Goal: Task Accomplishment & Management: Manage account settings

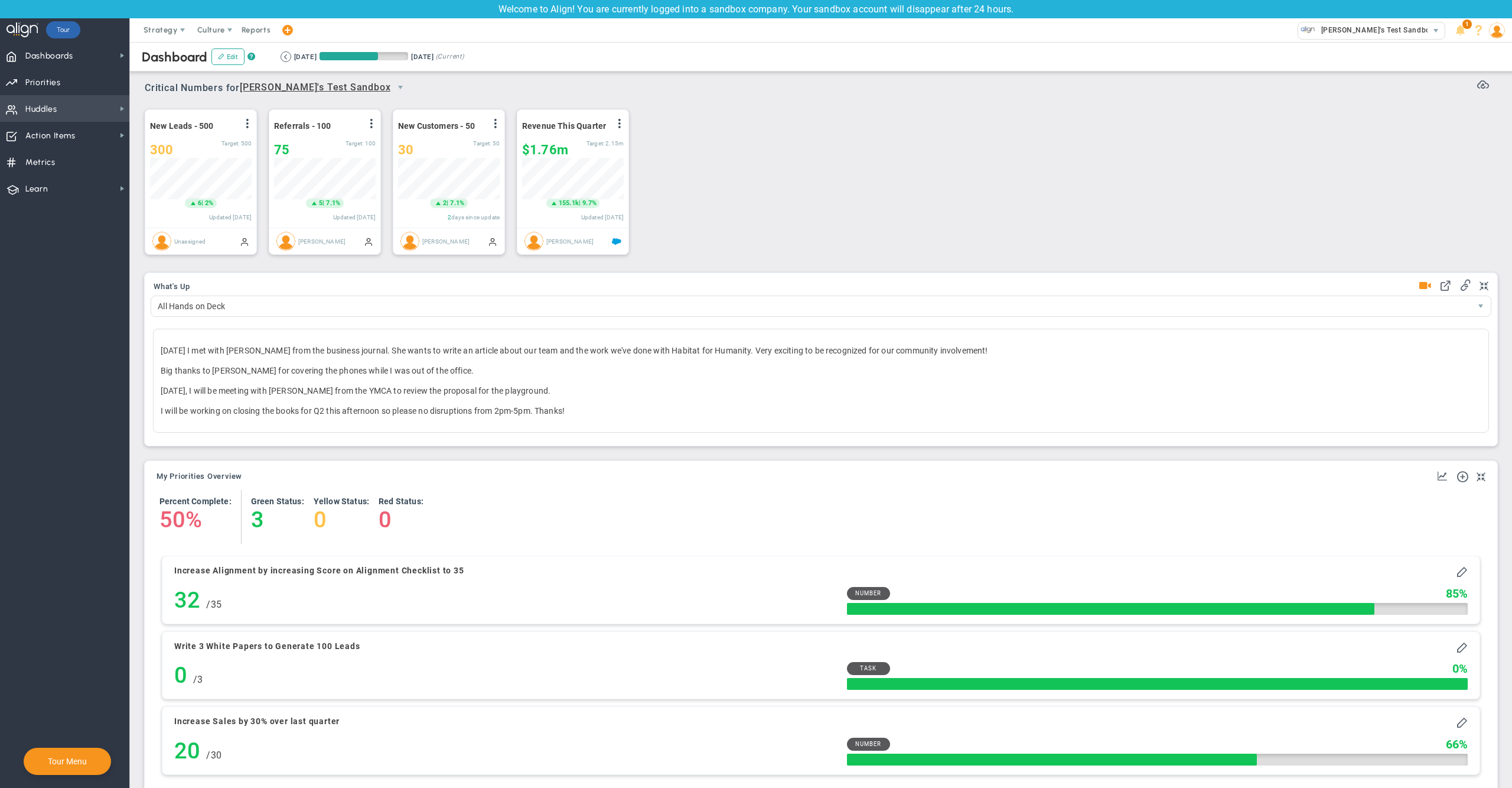
click at [77, 106] on span "Huddles Huddles" at bounding box center [65, 109] width 129 height 27
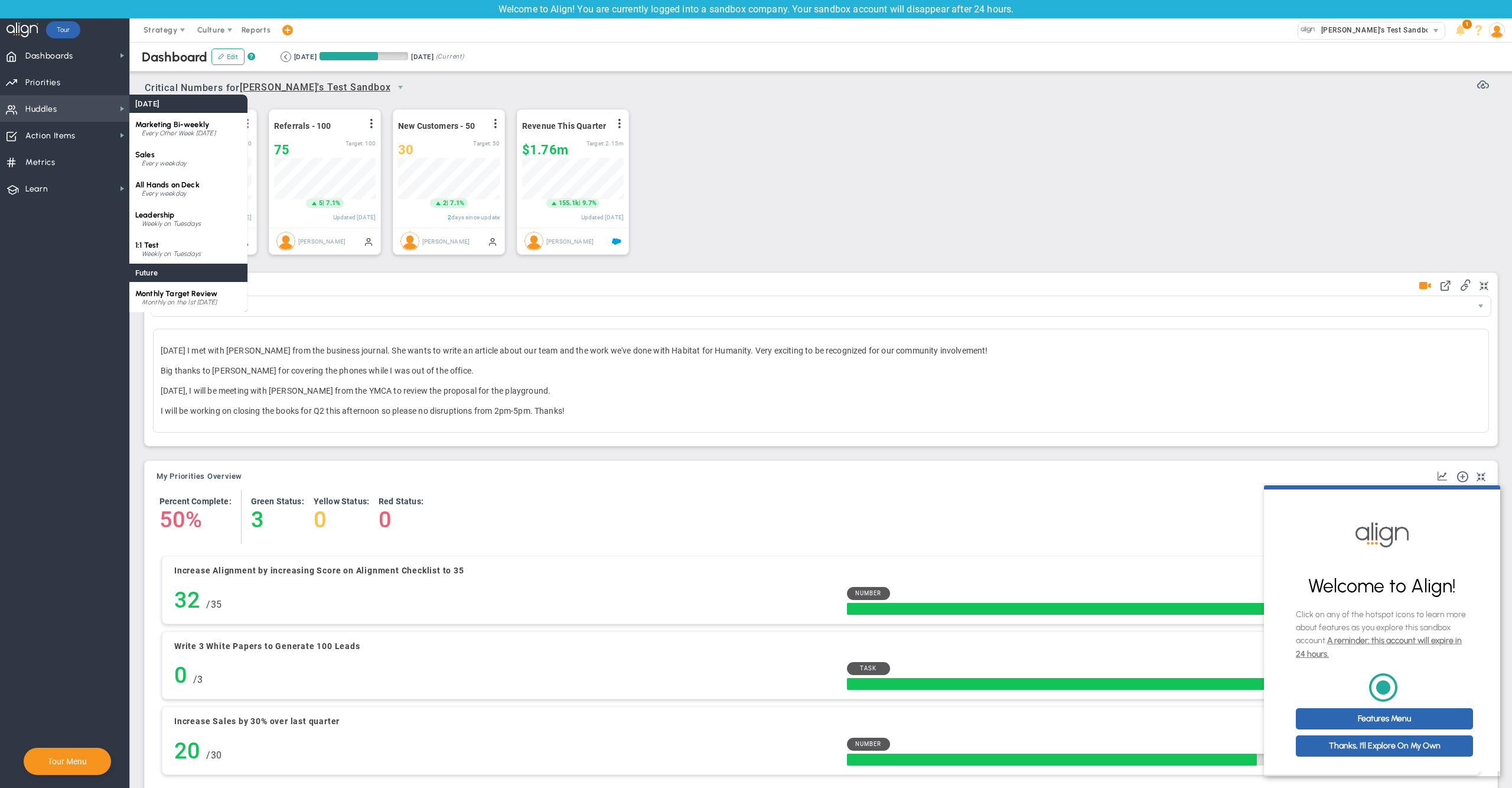
scroll to position [41, 101]
click at [169, 240] on div "1:1 Test Weekly on Tuesdays" at bounding box center [188, 249] width 118 height 30
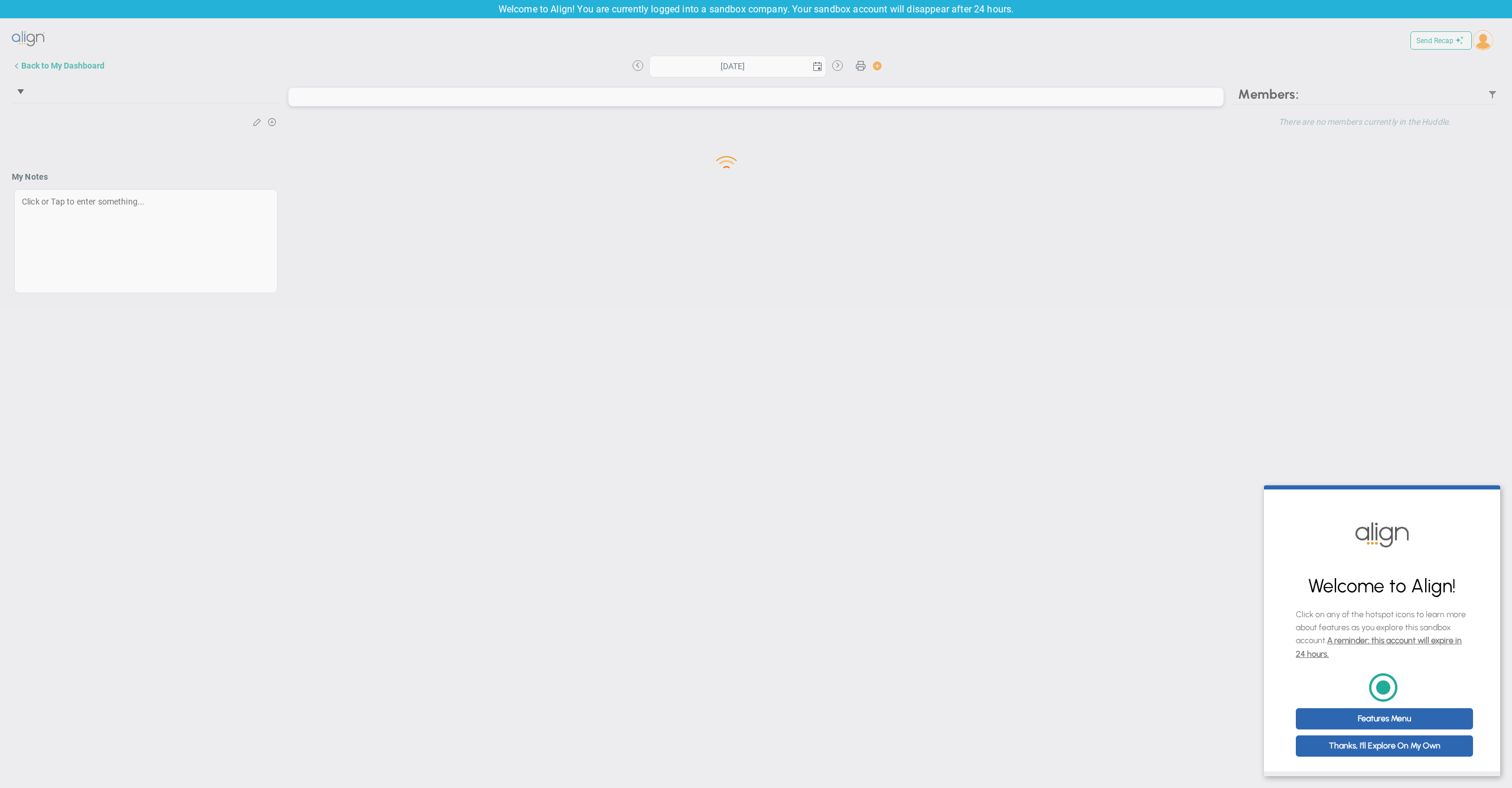
type input "Tuesday, September 9, 2025"
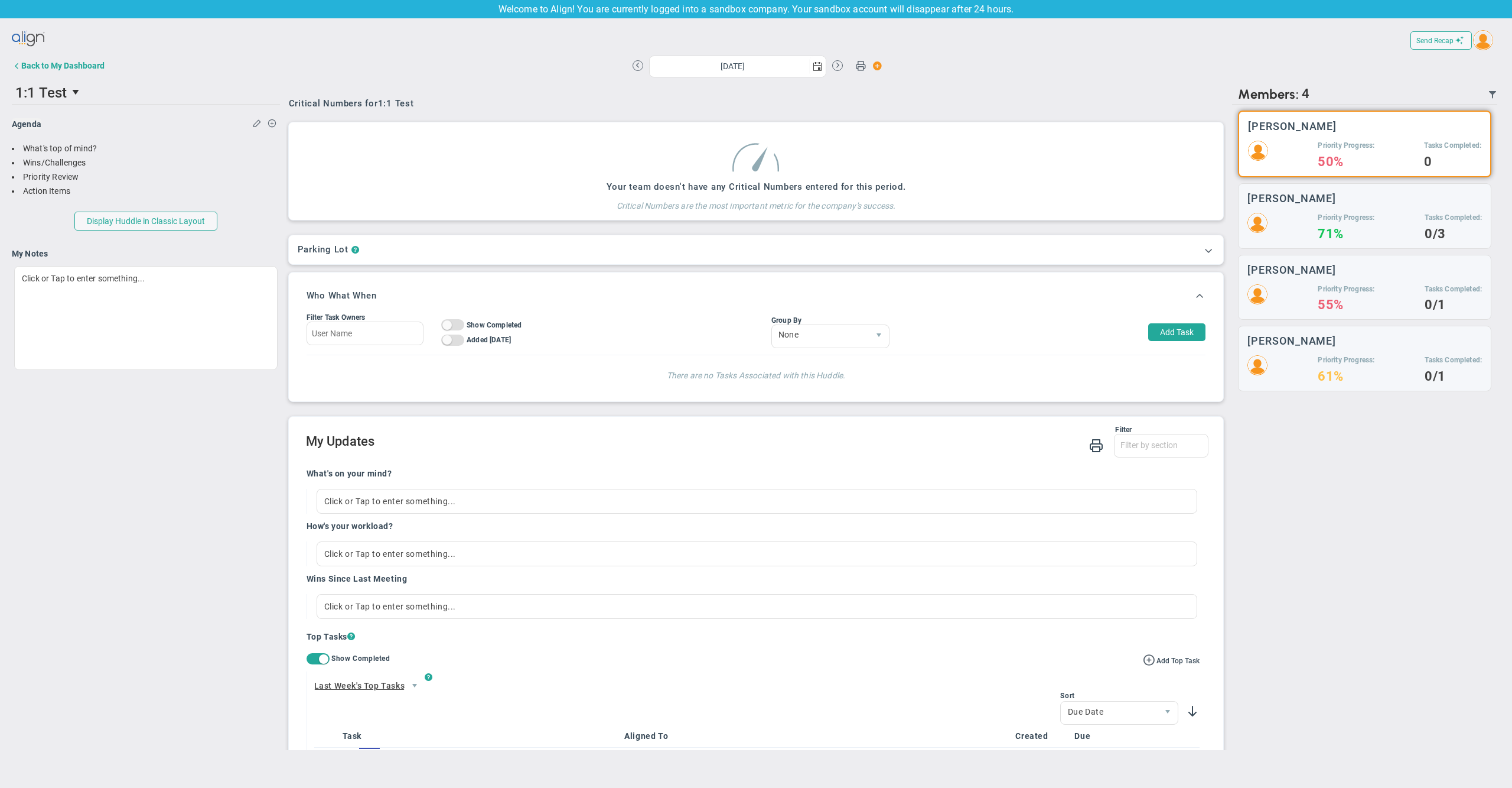
click at [1481, 37] on img at bounding box center [1483, 40] width 20 height 20
click at [1468, 160] on span "Sign Out" at bounding box center [1466, 160] width 90 height 24
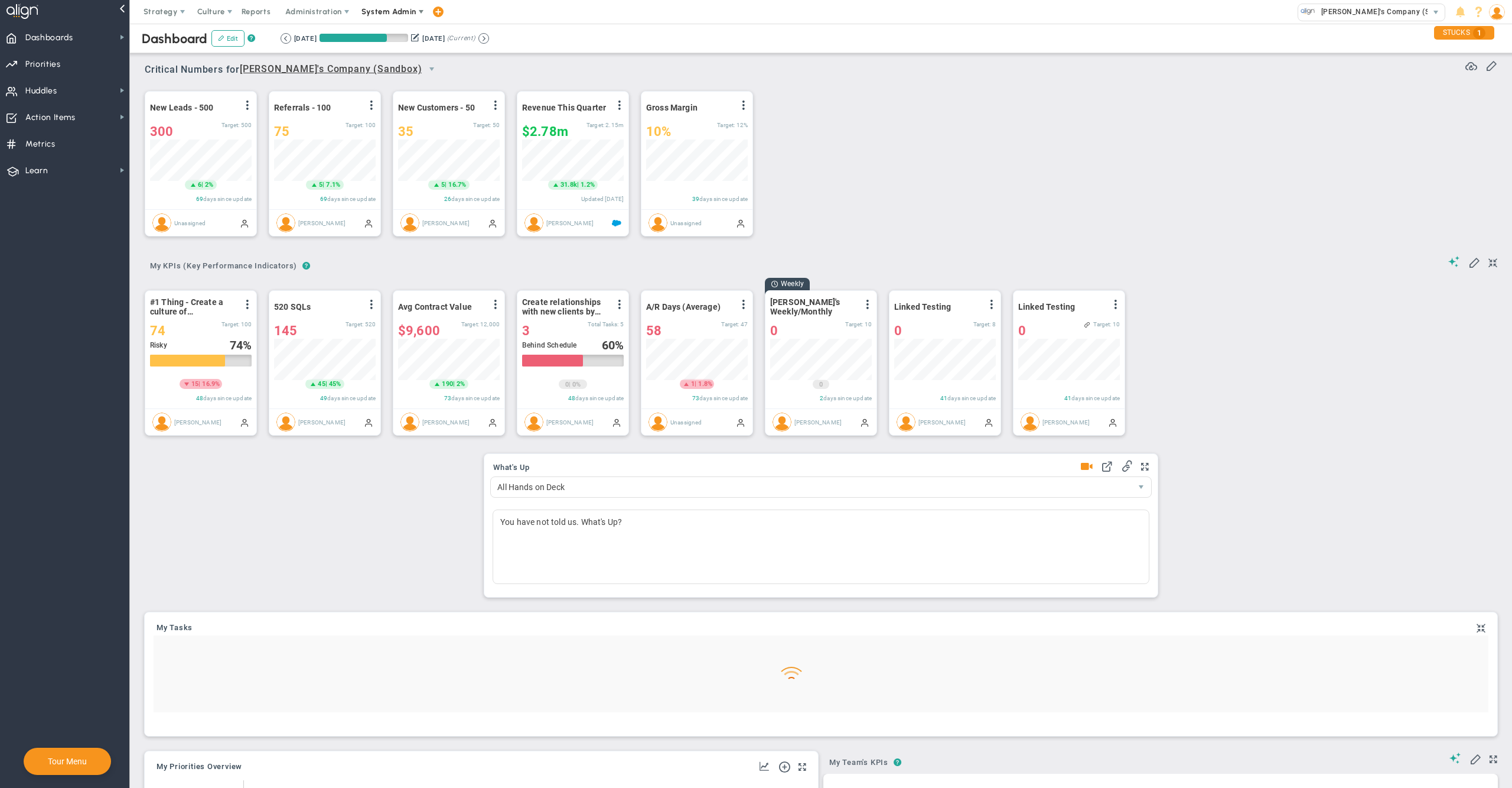
click at [0, 0] on span "Companies Overview" at bounding box center [0, 0] width 0 height 0
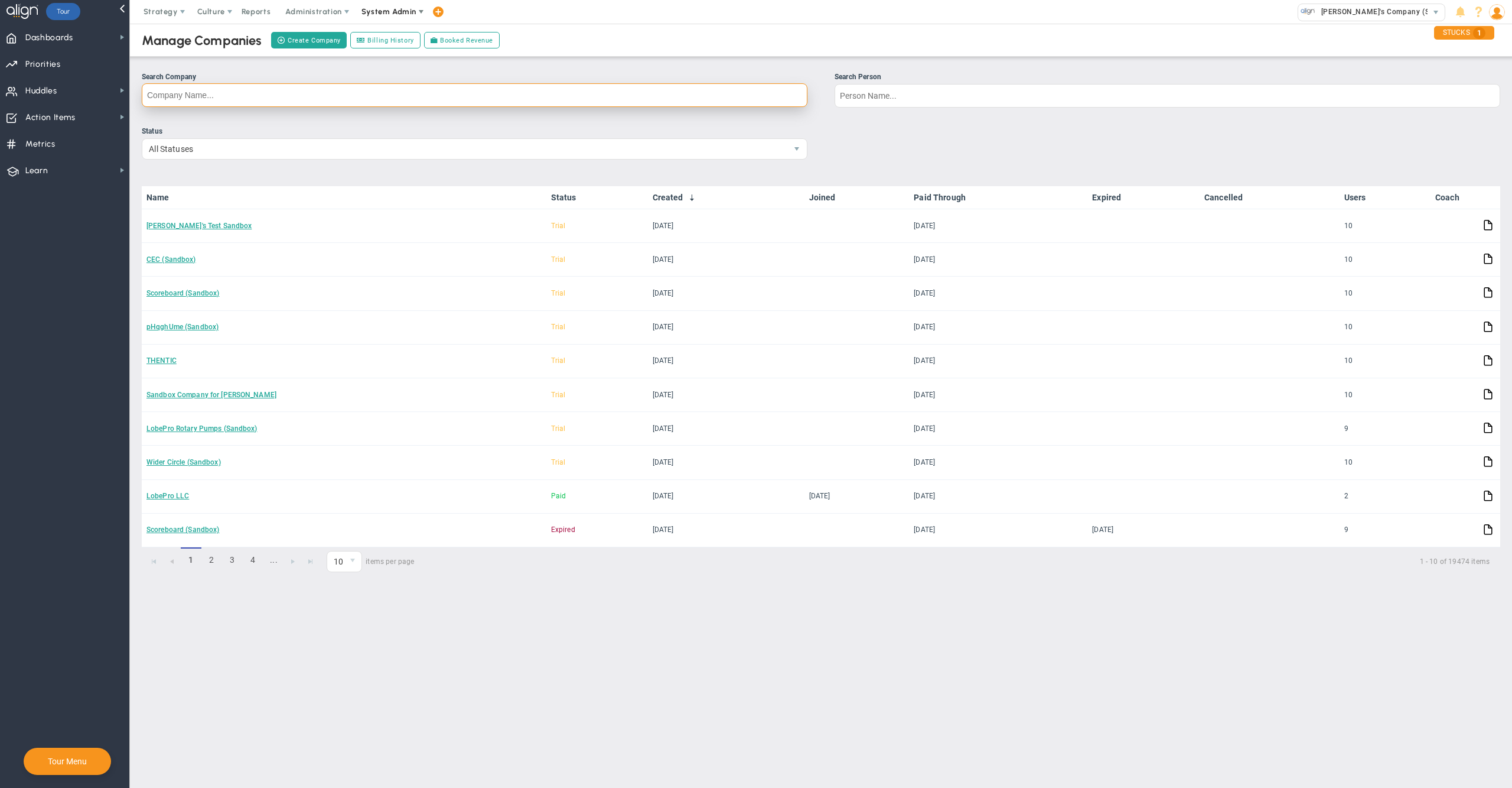
click at [735, 103] on input "Search Company" at bounding box center [475, 95] width 666 height 24
type input "preston"
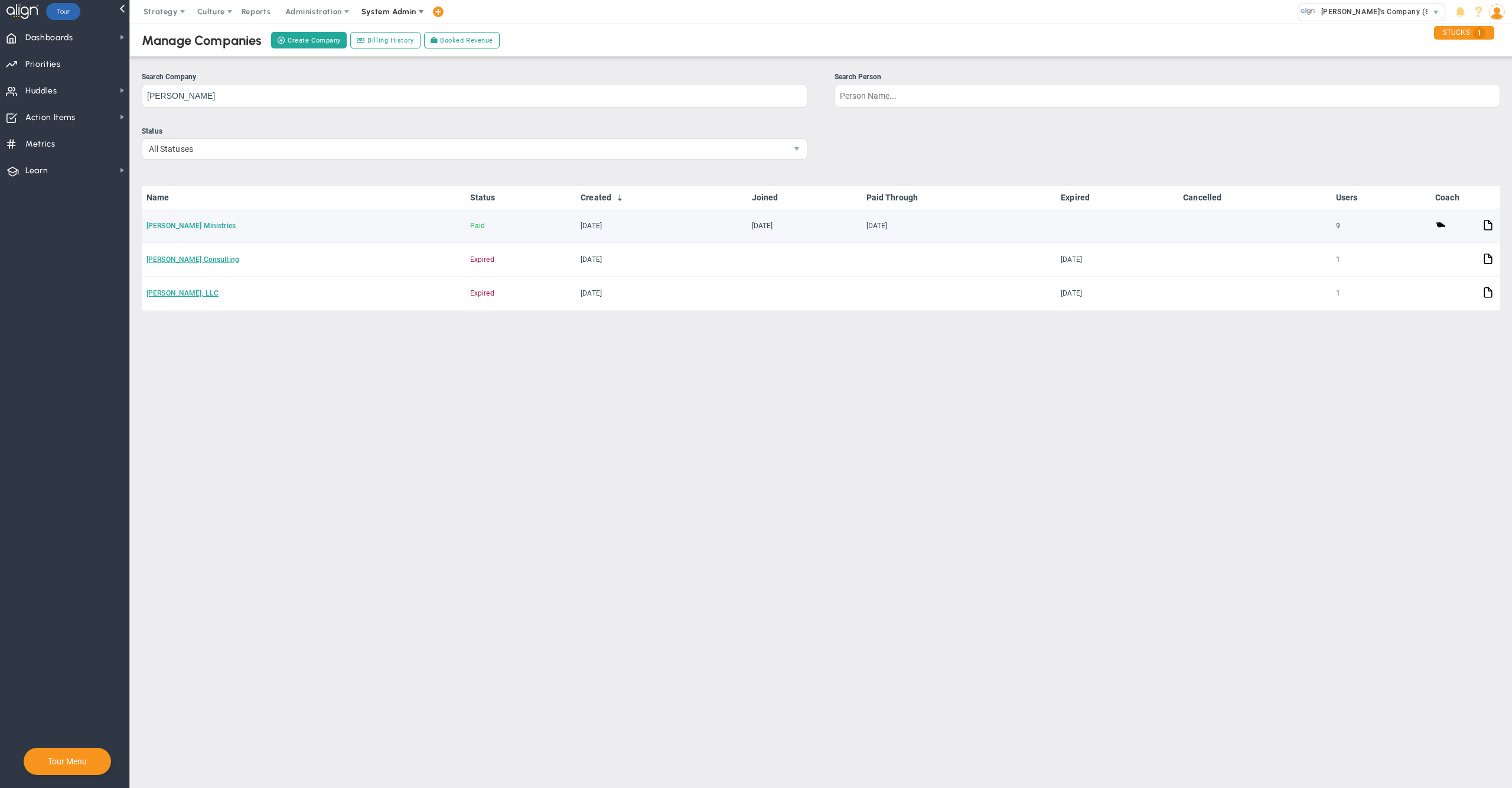
click at [202, 225] on link "Preston Taylor Ministries" at bounding box center [191, 226] width 89 height 8
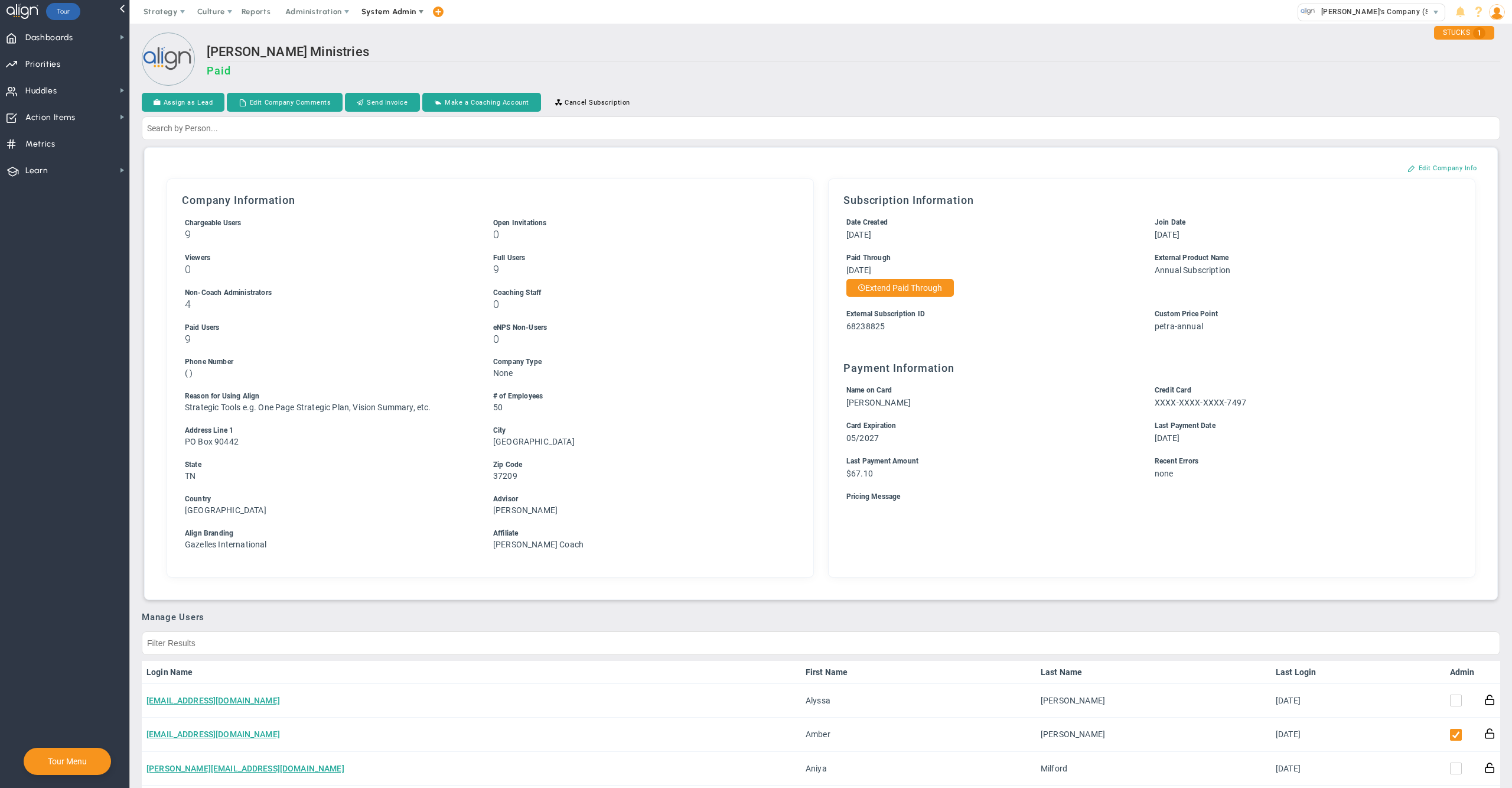
click at [1154, 343] on ul "External Subscription ID 68238825 Promo Codes Custom Price Point petra-annual" at bounding box center [1152, 326] width 617 height 36
click at [864, 76] on h3 "Paid" at bounding box center [853, 71] width 1294 height 13
click at [761, 63] on div "Preston Taylor Ministries Paid" at bounding box center [853, 66] width 1294 height 43
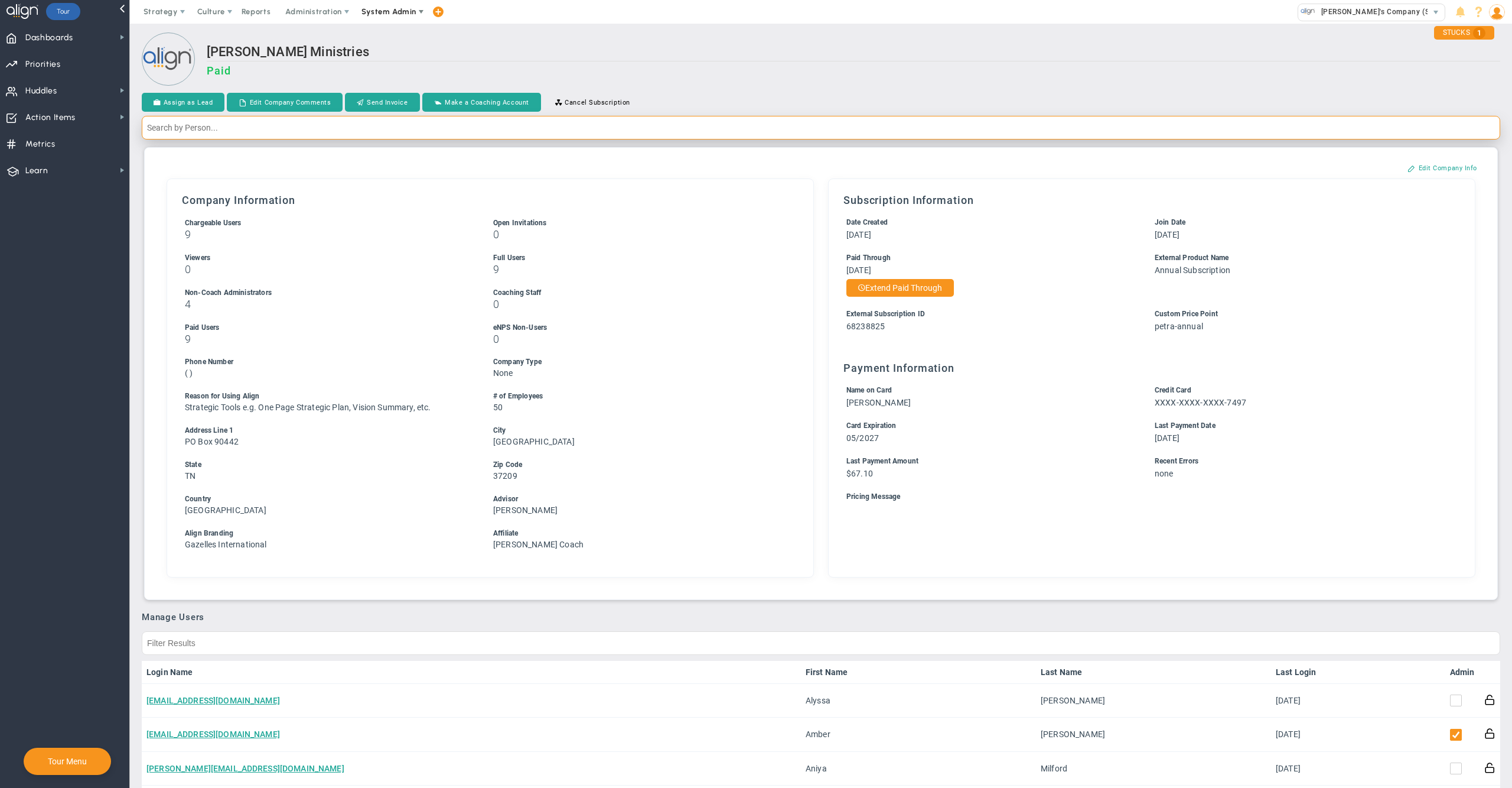
click at [571, 131] on input "text" at bounding box center [821, 127] width 1359 height 24
paste input "[PERSON_NAME][EMAIL_ADDRESS][DOMAIN_NAME]"
type input "[PERSON_NAME][EMAIL_ADDRESS][DOMAIN_NAME]"
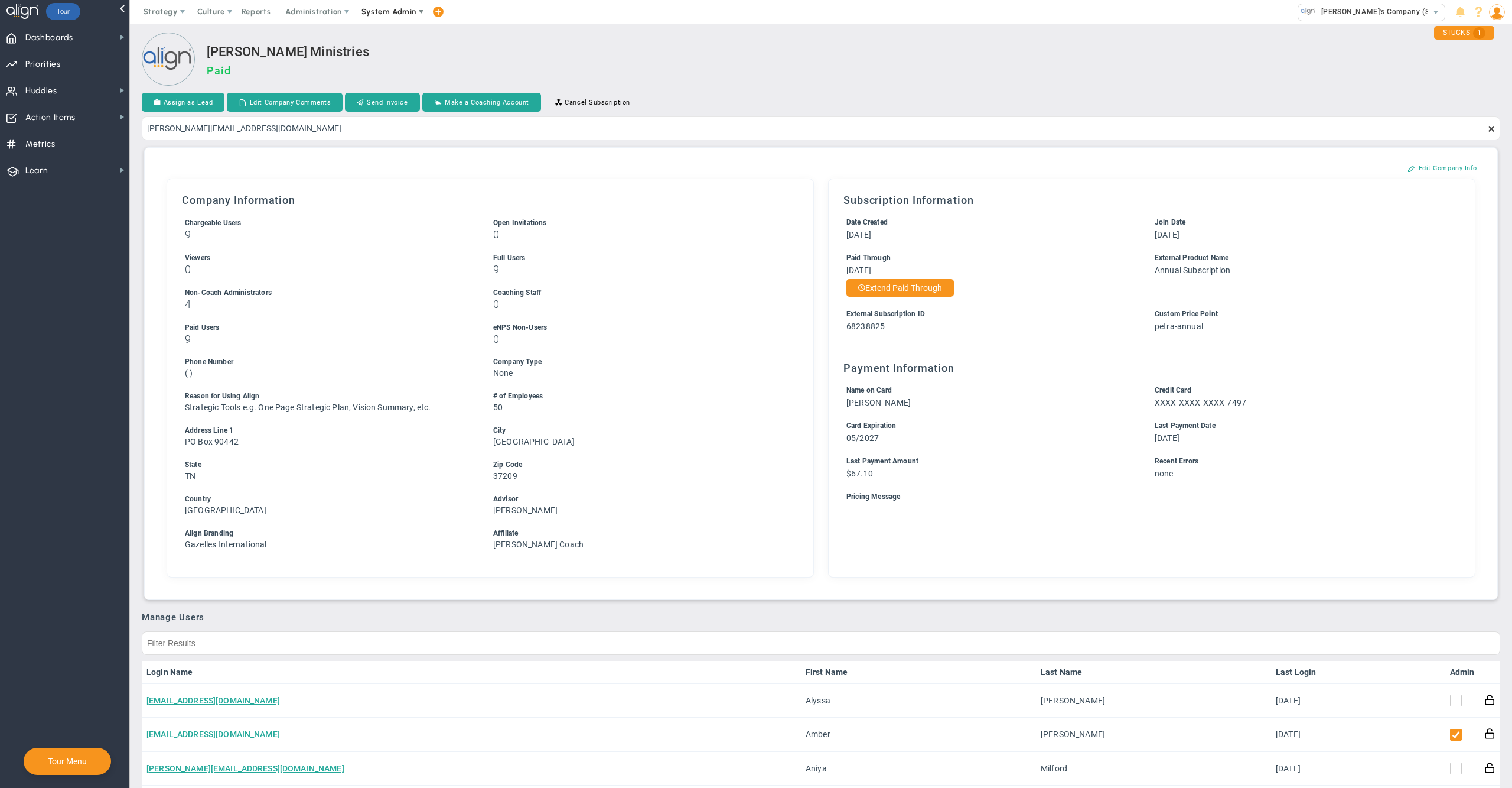
click at [404, 19] on span "System Admin" at bounding box center [390, 11] width 74 height 24
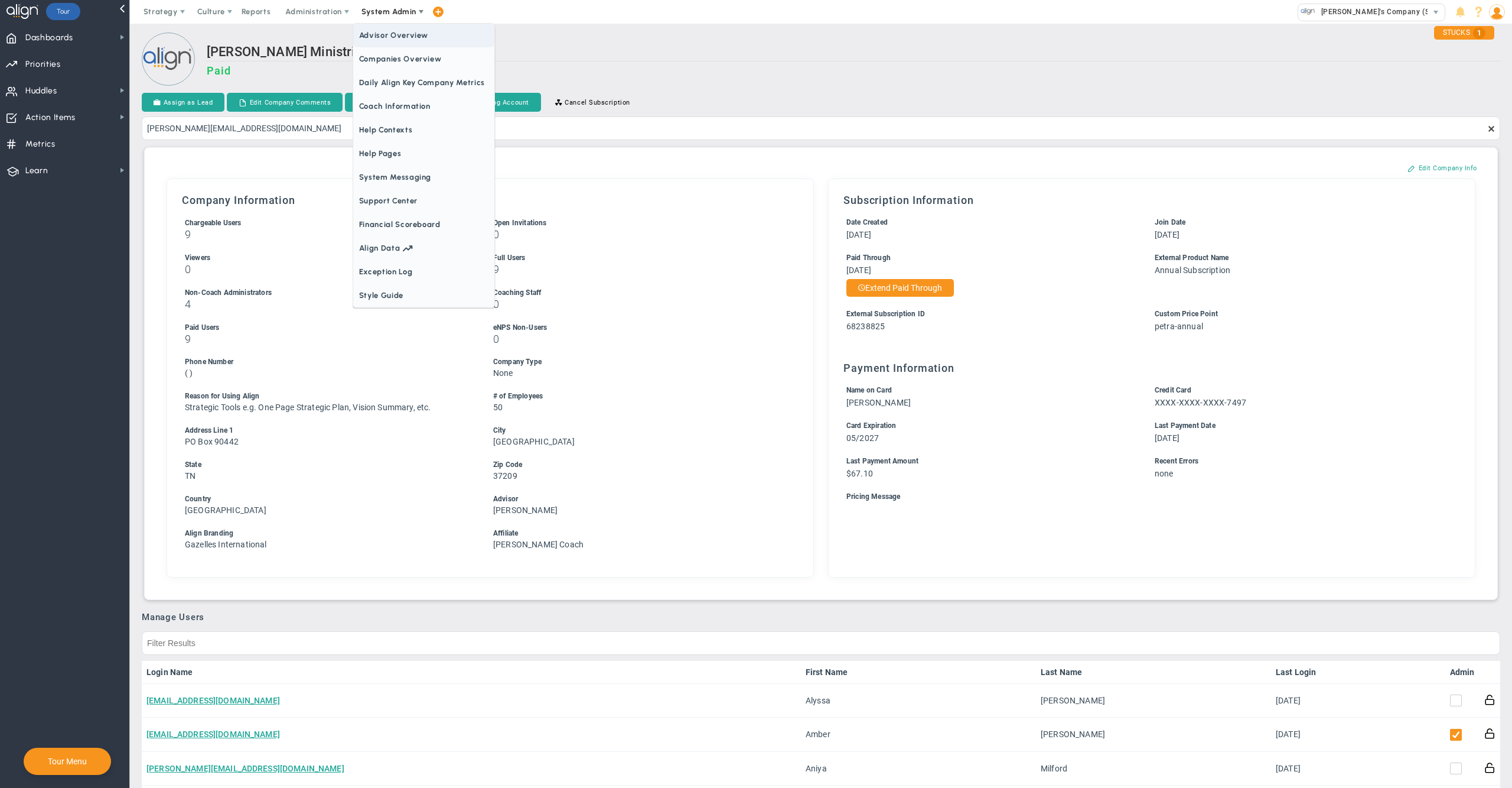
click at [406, 62] on span "Companies Overview" at bounding box center [424, 59] width 141 height 24
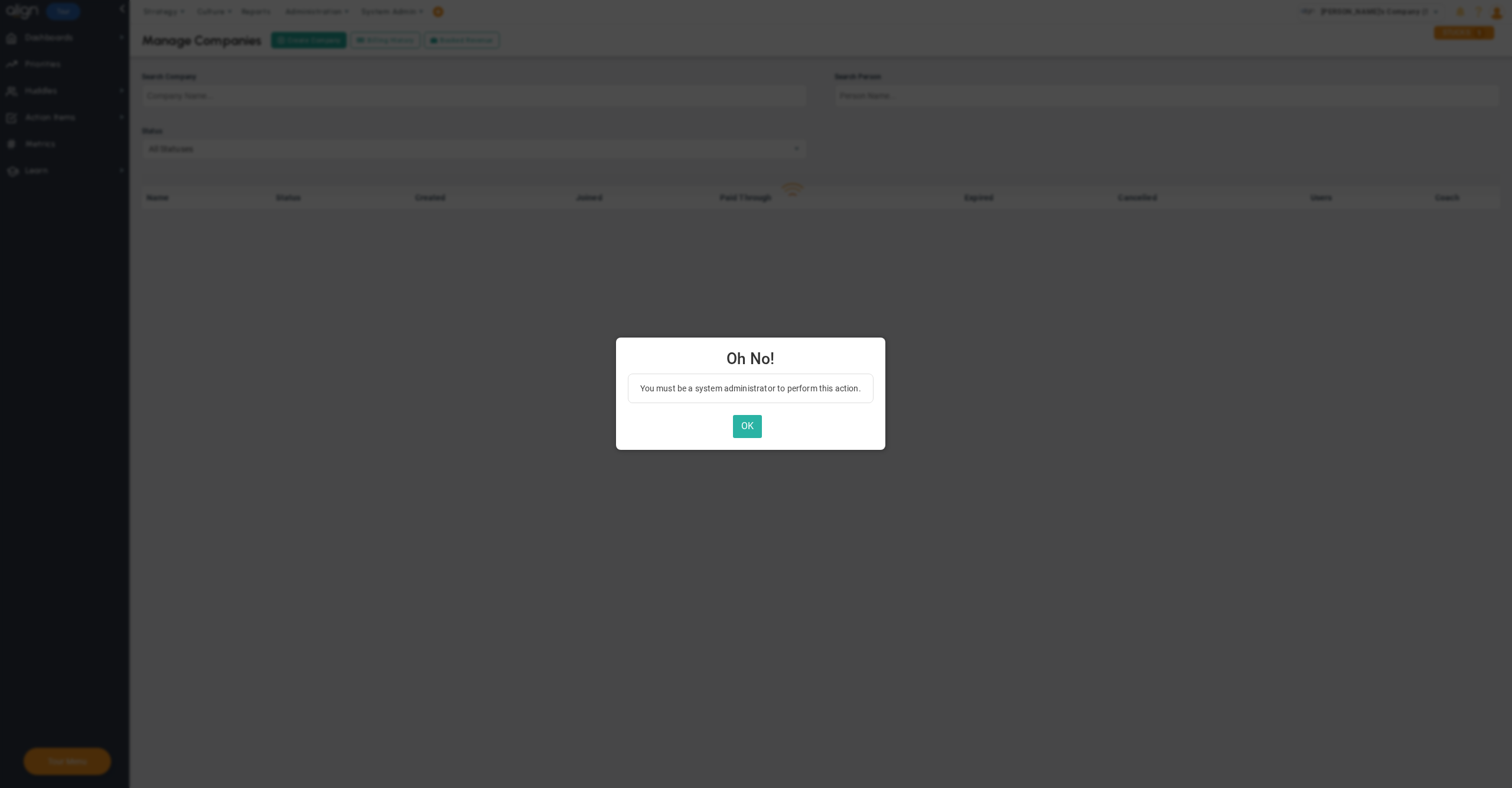
click at [743, 419] on button "OK" at bounding box center [747, 427] width 29 height 23
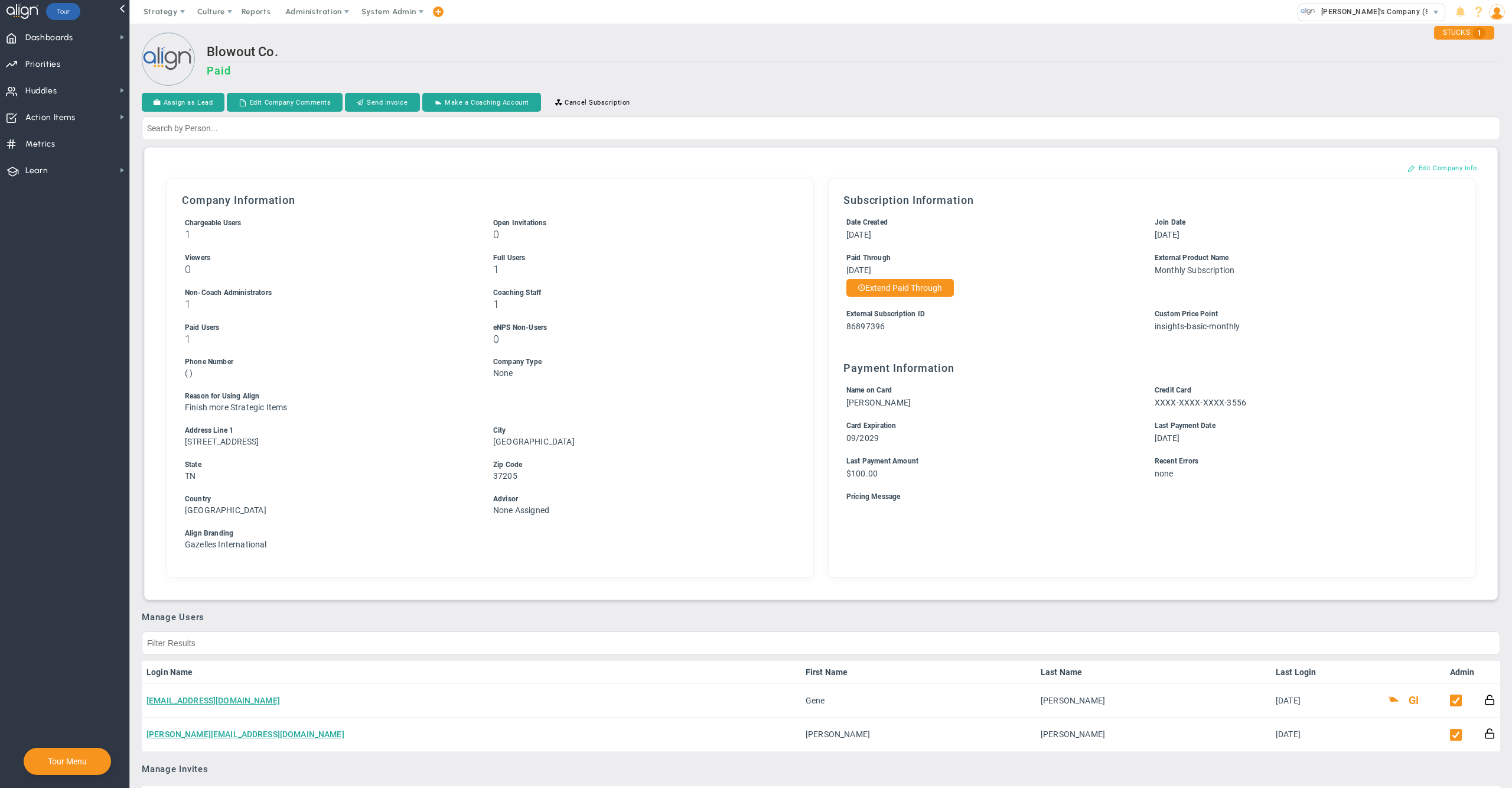
click at [1418, 163] on button "Edit Company Info" at bounding box center [1442, 167] width 93 height 19
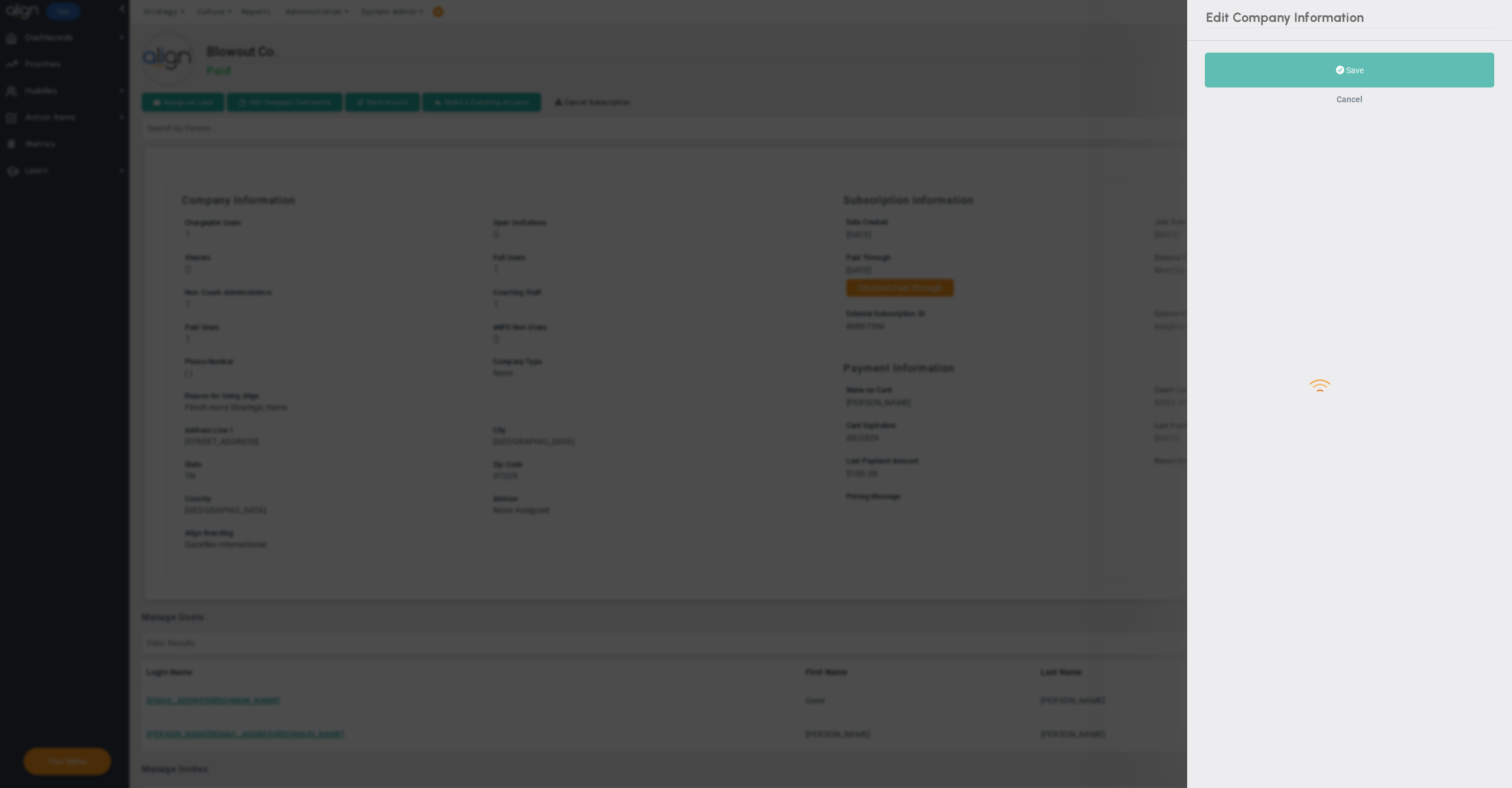
type input "[STREET_ADDRESS]"
type input "[GEOGRAPHIC_DATA]"
type input "TN"
type input "37205"
type input "86897396"
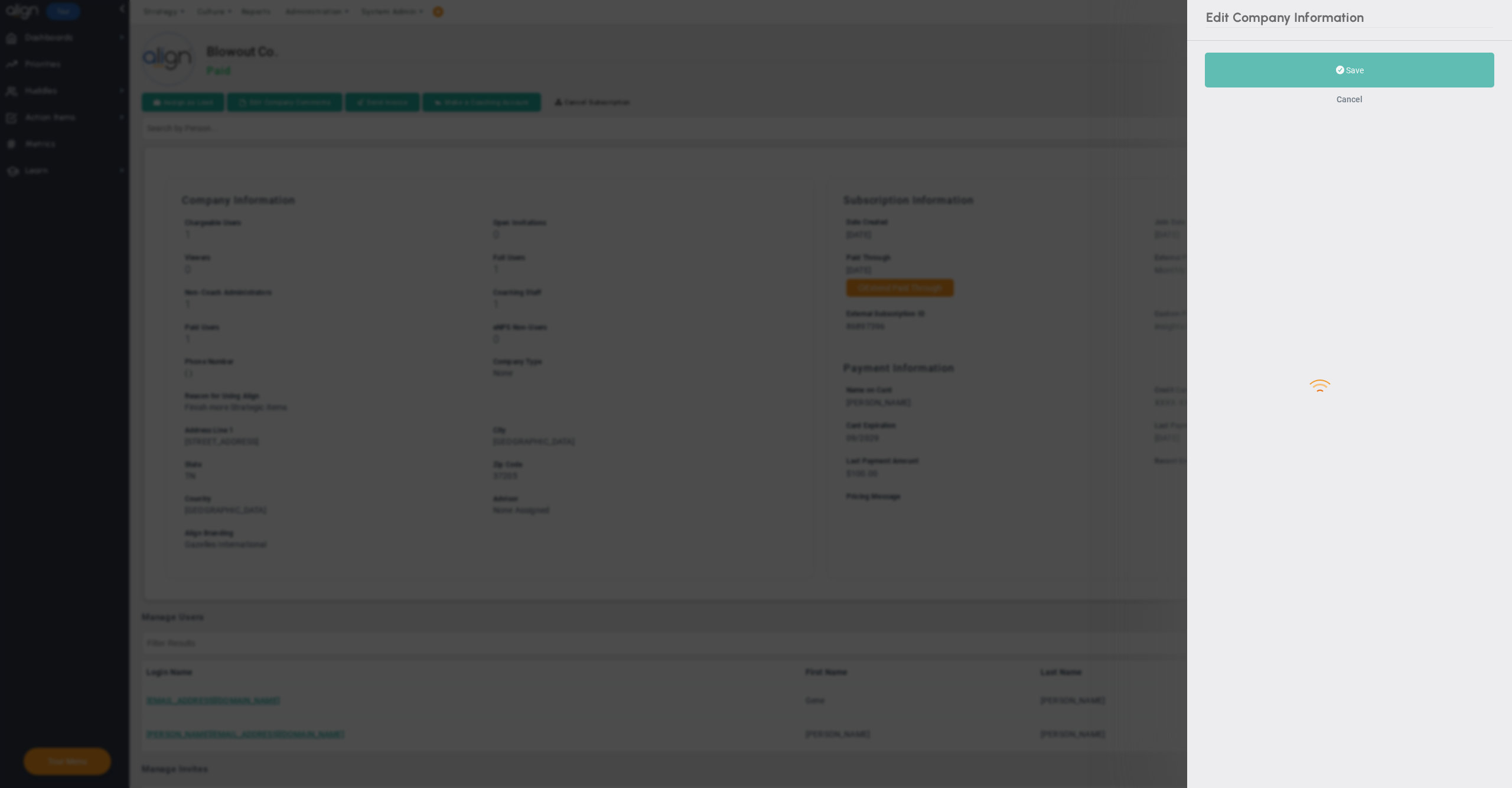
type input "insights-basic-monthly"
checkbox input "true"
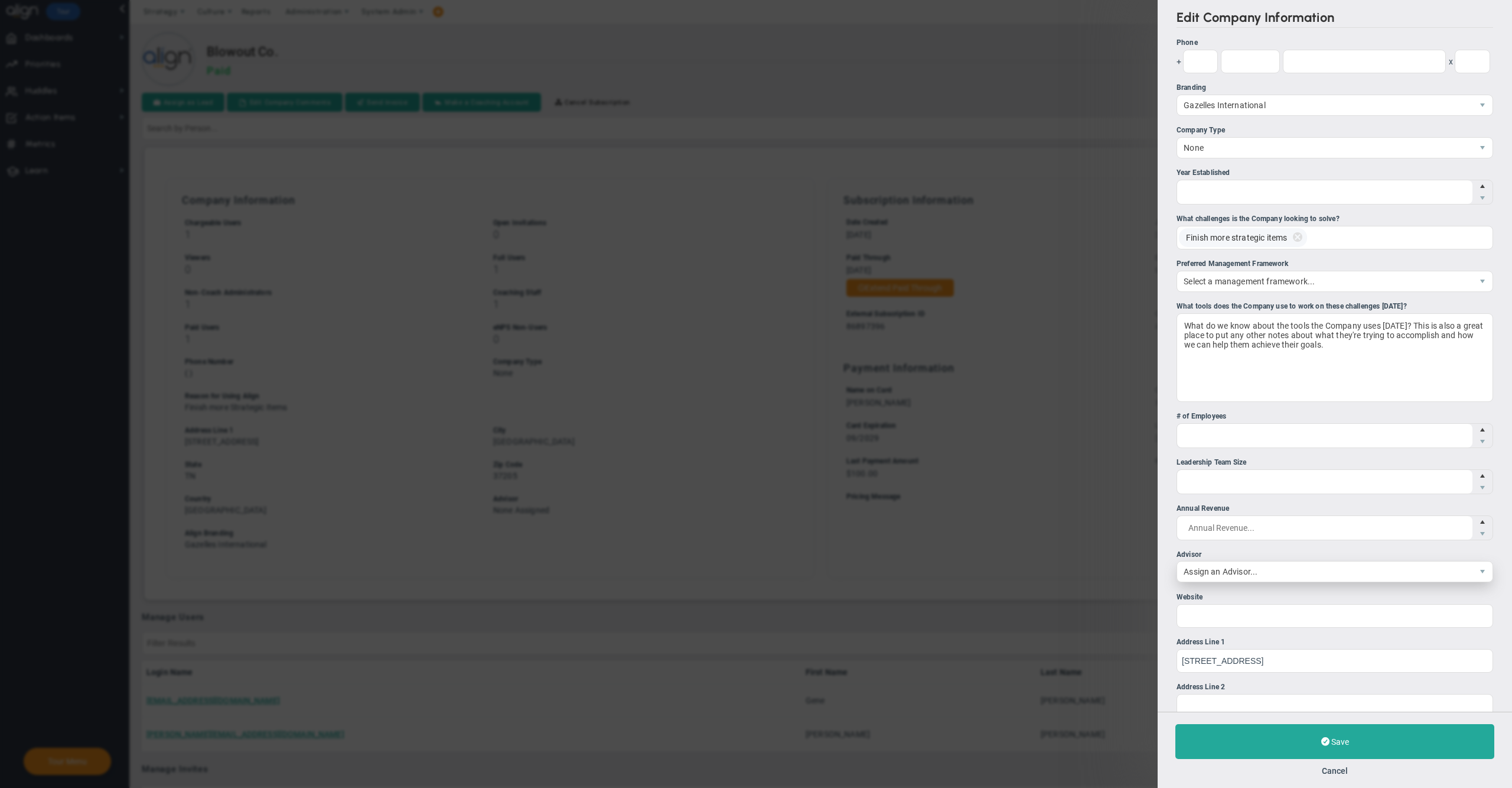
click at [1248, 571] on span "Assign an Advisor..." at bounding box center [1325, 571] width 296 height 20
click at [1218, 616] on li "[PERSON_NAME]" at bounding box center [1329, 621] width 303 height 25
click at [1218, 733] on button "Save" at bounding box center [1335, 742] width 319 height 35
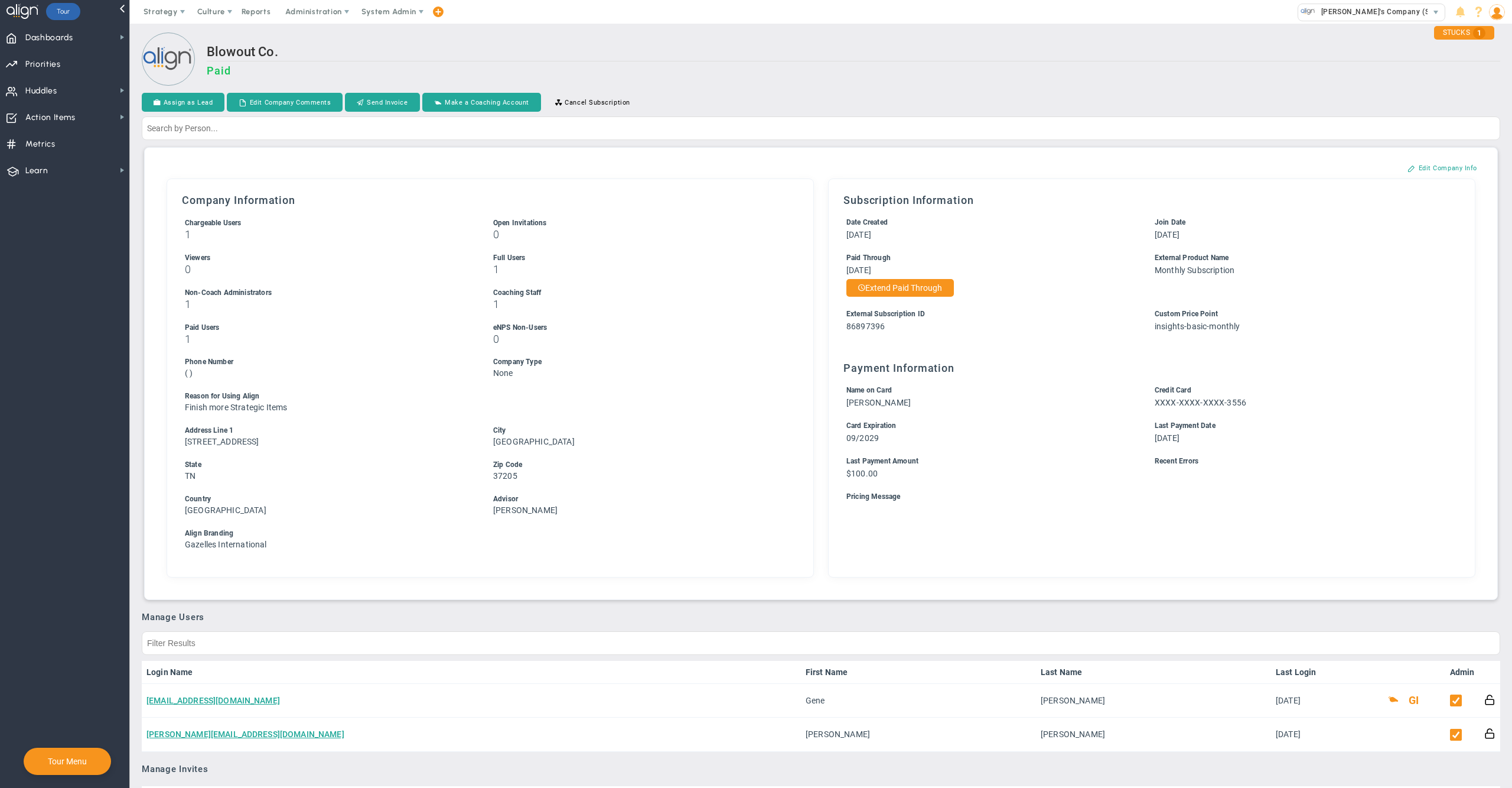
click at [1028, 585] on div "Subscription Setup Close Prospect As Lost Convert To Trial Convert To Sales Tri…" at bounding box center [821, 373] width 1341 height 440
click at [989, 558] on div "Subscription Information Date Created [DATE] Trial Expires [DATE]" at bounding box center [1151, 378] width 647 height 399
click at [218, 729] on link "[PERSON_NAME][EMAIL_ADDRESS][DOMAIN_NAME]" at bounding box center [245, 734] width 198 height 10
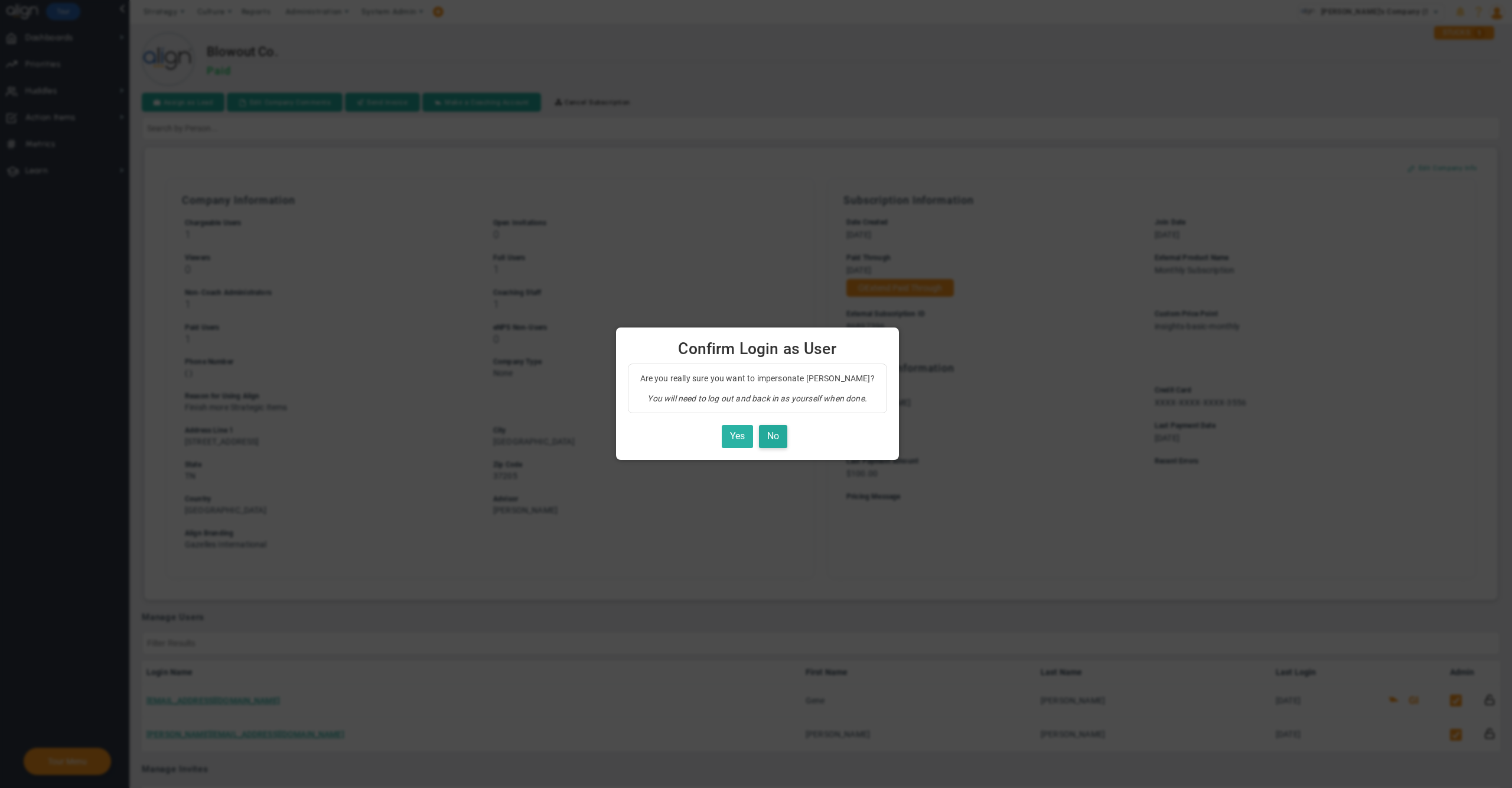
click at [733, 440] on button "Yes" at bounding box center [738, 436] width 31 height 23
